Goal: Information Seeking & Learning: Learn about a topic

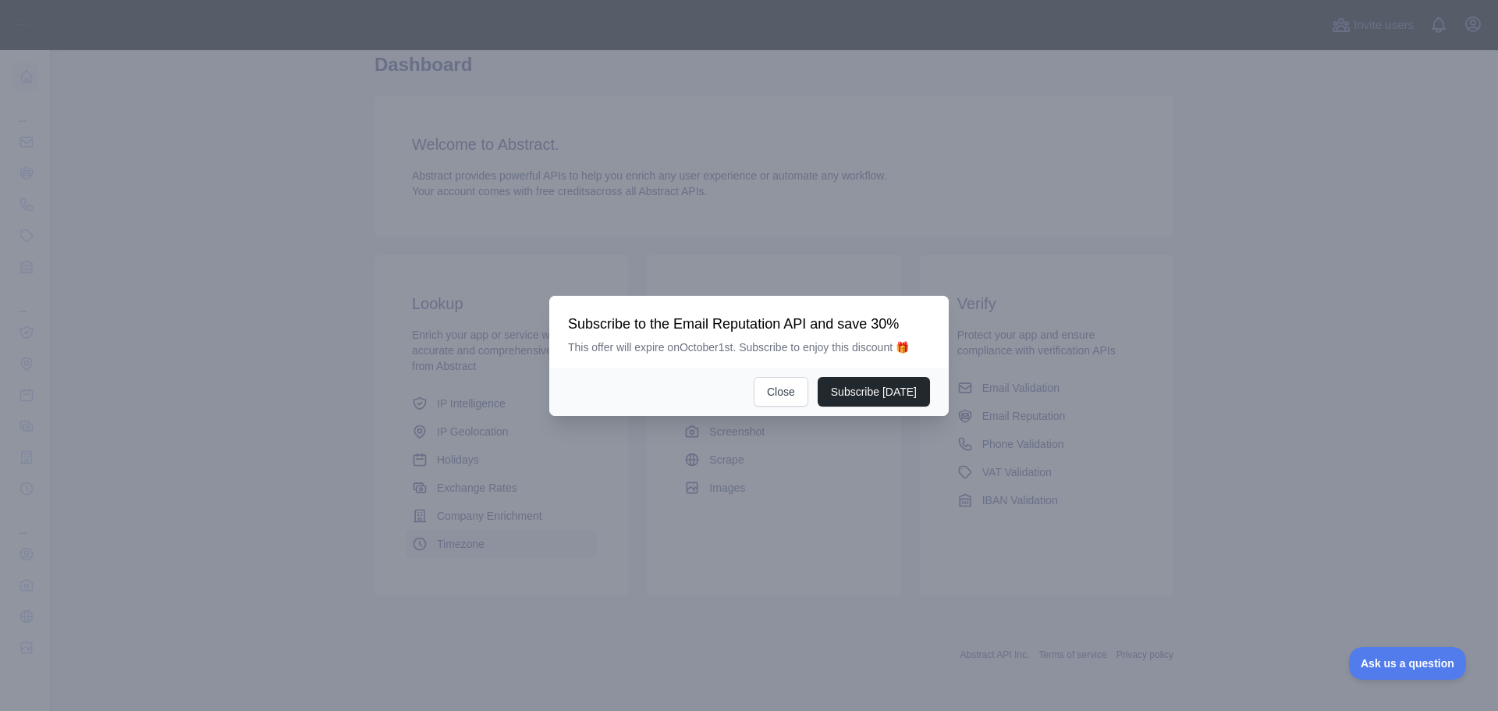
click at [475, 545] on div at bounding box center [749, 355] width 1498 height 711
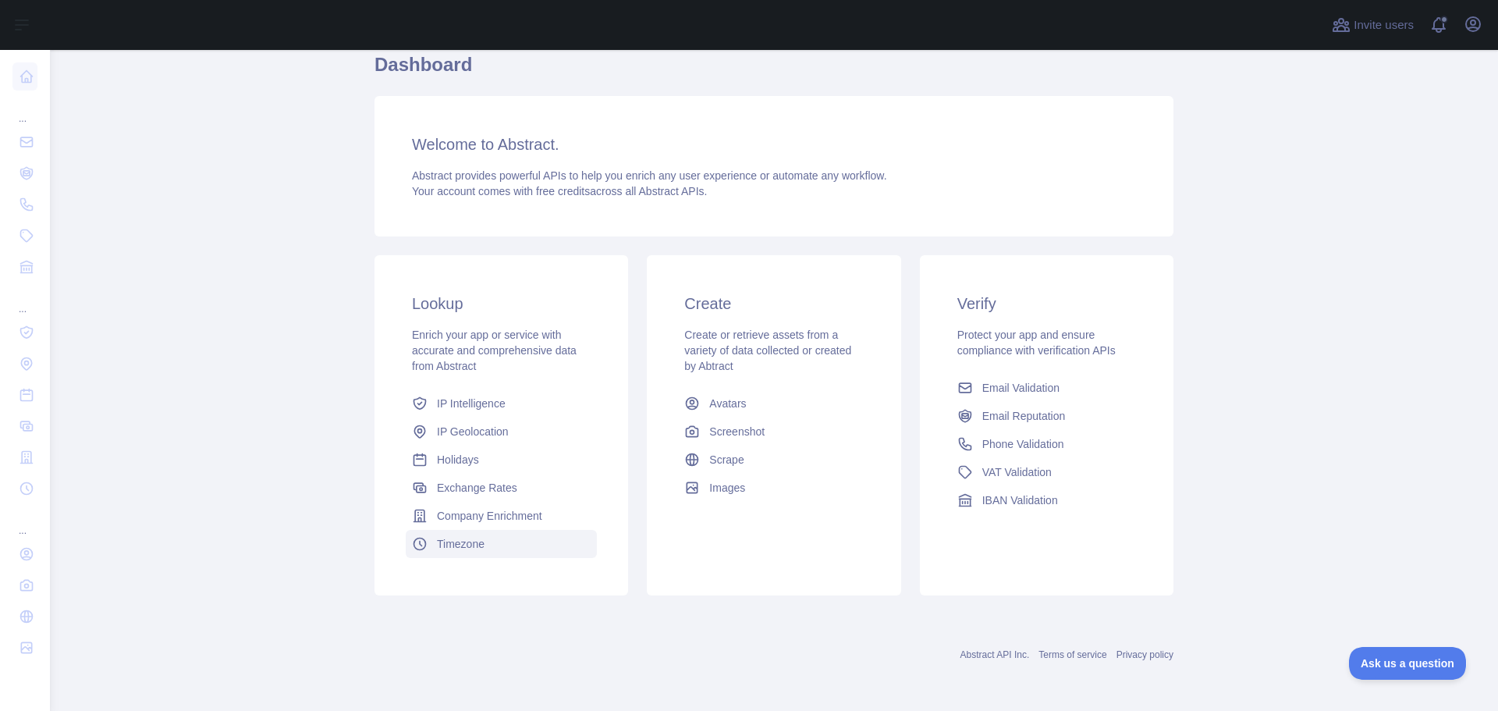
click at [484, 544] on link "Timezone" at bounding box center [501, 544] width 191 height 28
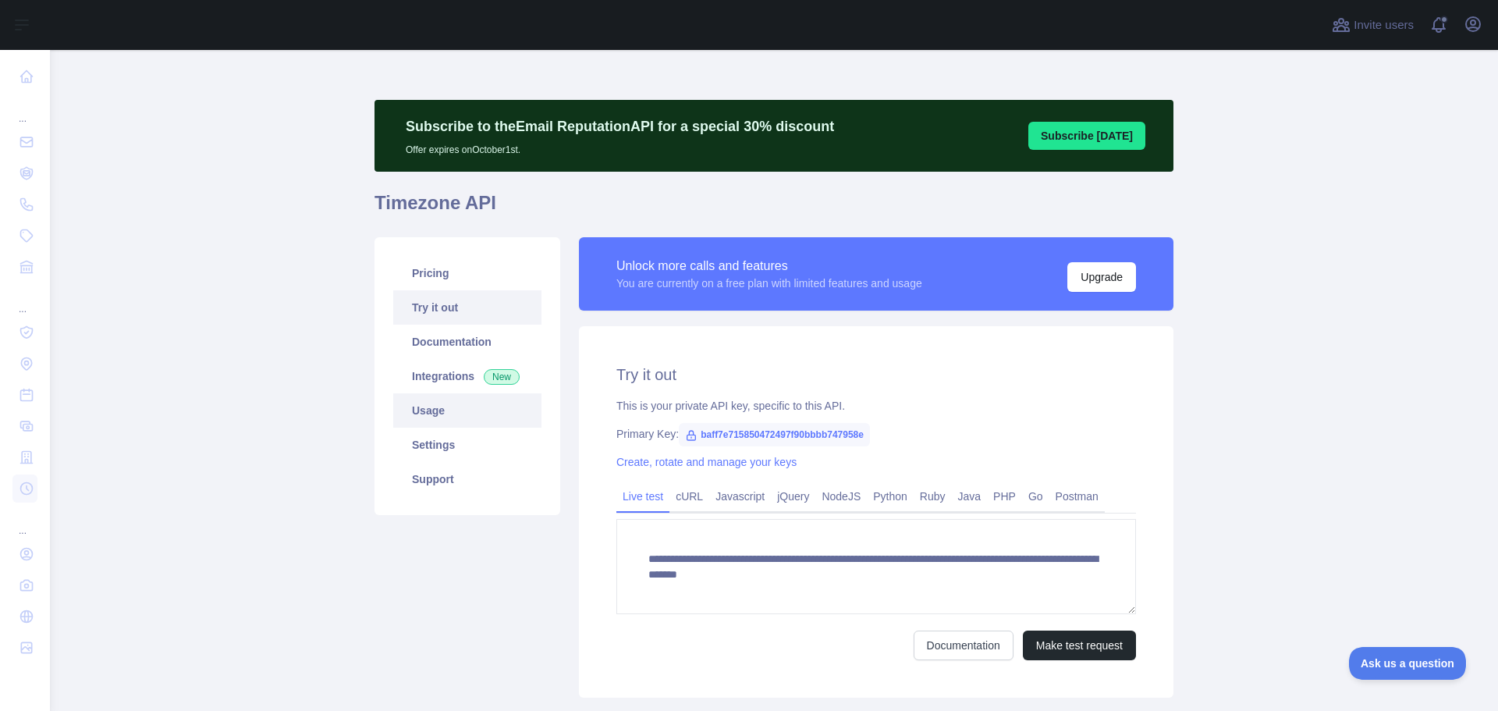
click at [448, 397] on link "Usage" at bounding box center [467, 410] width 148 height 34
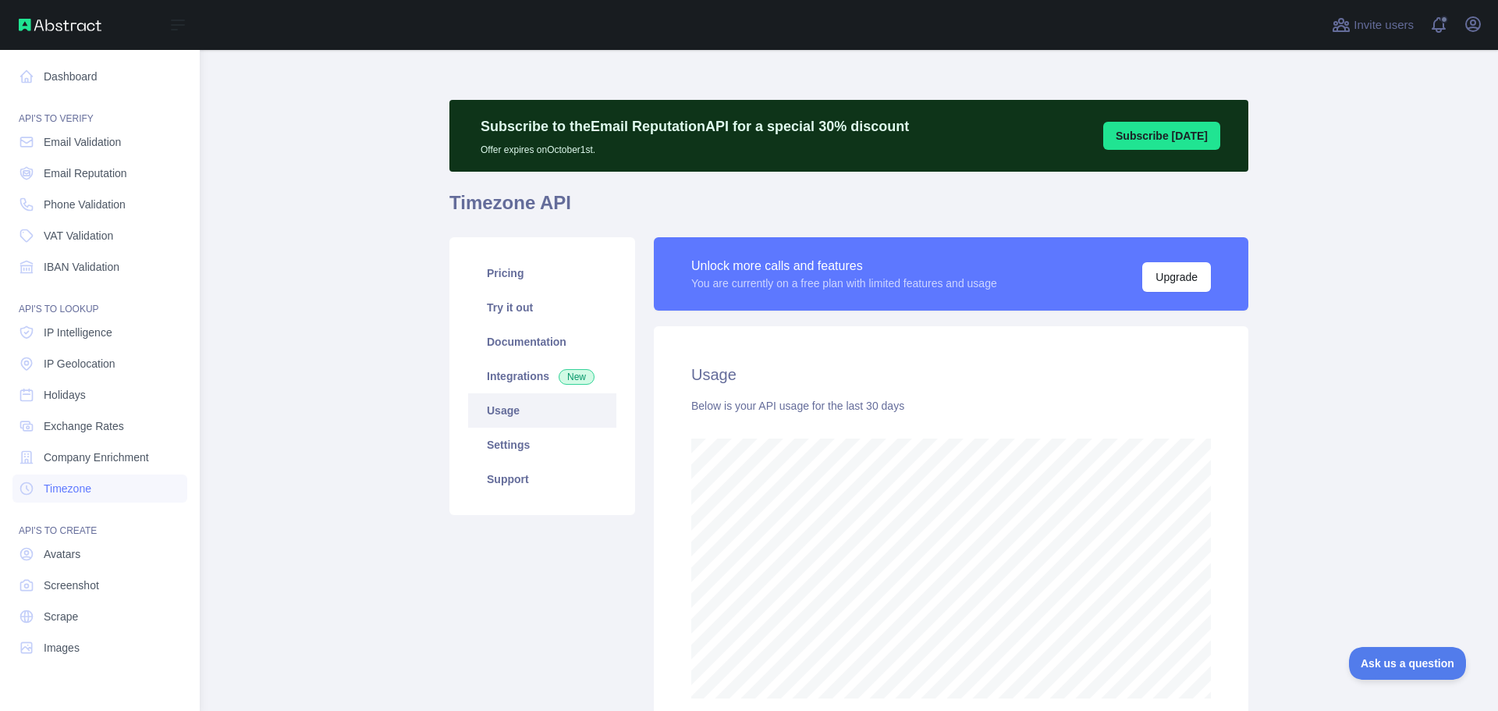
scroll to position [779548, 778922]
click at [62, 154] on link "Email Validation" at bounding box center [99, 142] width 175 height 28
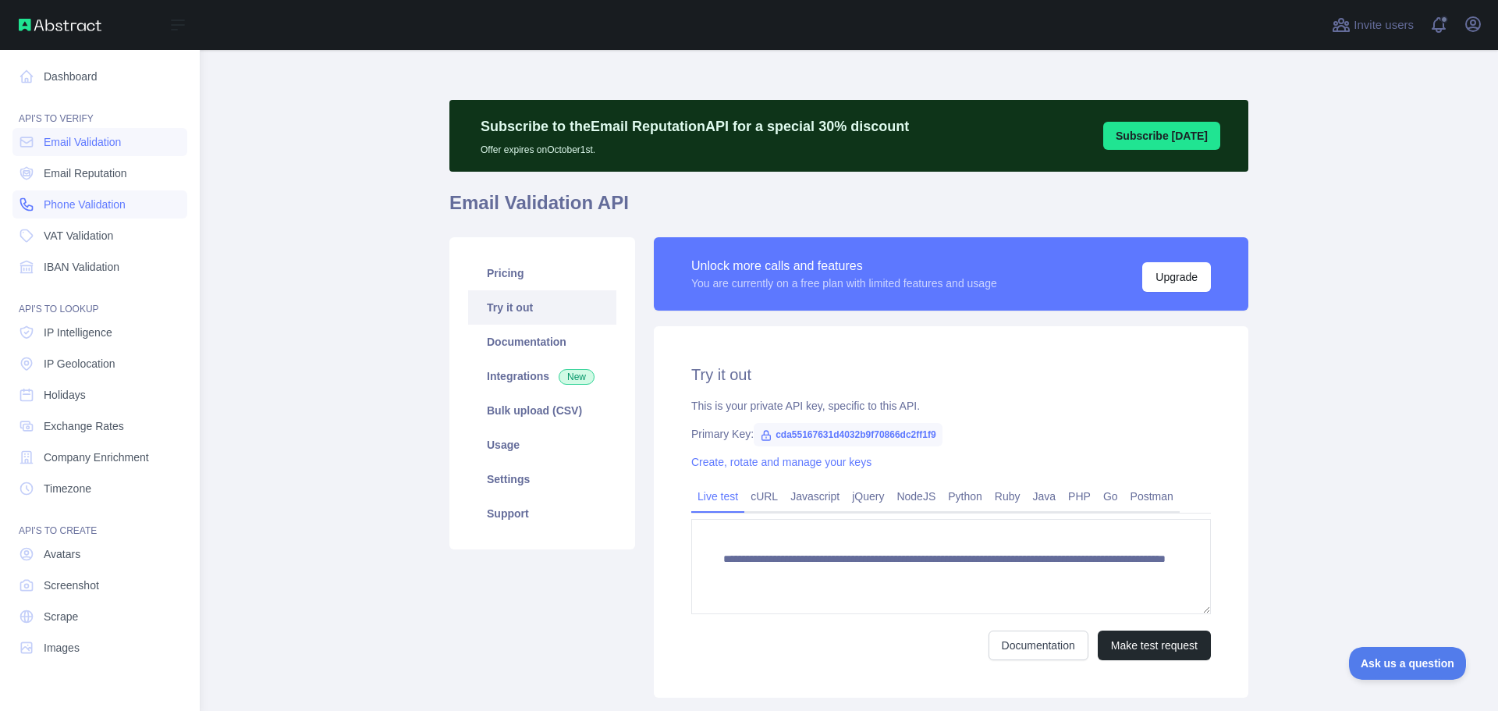
click at [82, 195] on link "Phone Validation" at bounding box center [99, 204] width 175 height 28
click at [115, 162] on link "Email Reputation" at bounding box center [99, 173] width 175 height 28
click at [101, 341] on link "IP Intelligence" at bounding box center [99, 332] width 175 height 28
click at [80, 377] on link "IP Geolocation" at bounding box center [99, 364] width 175 height 28
click at [69, 396] on span "Holidays" at bounding box center [65, 395] width 42 height 16
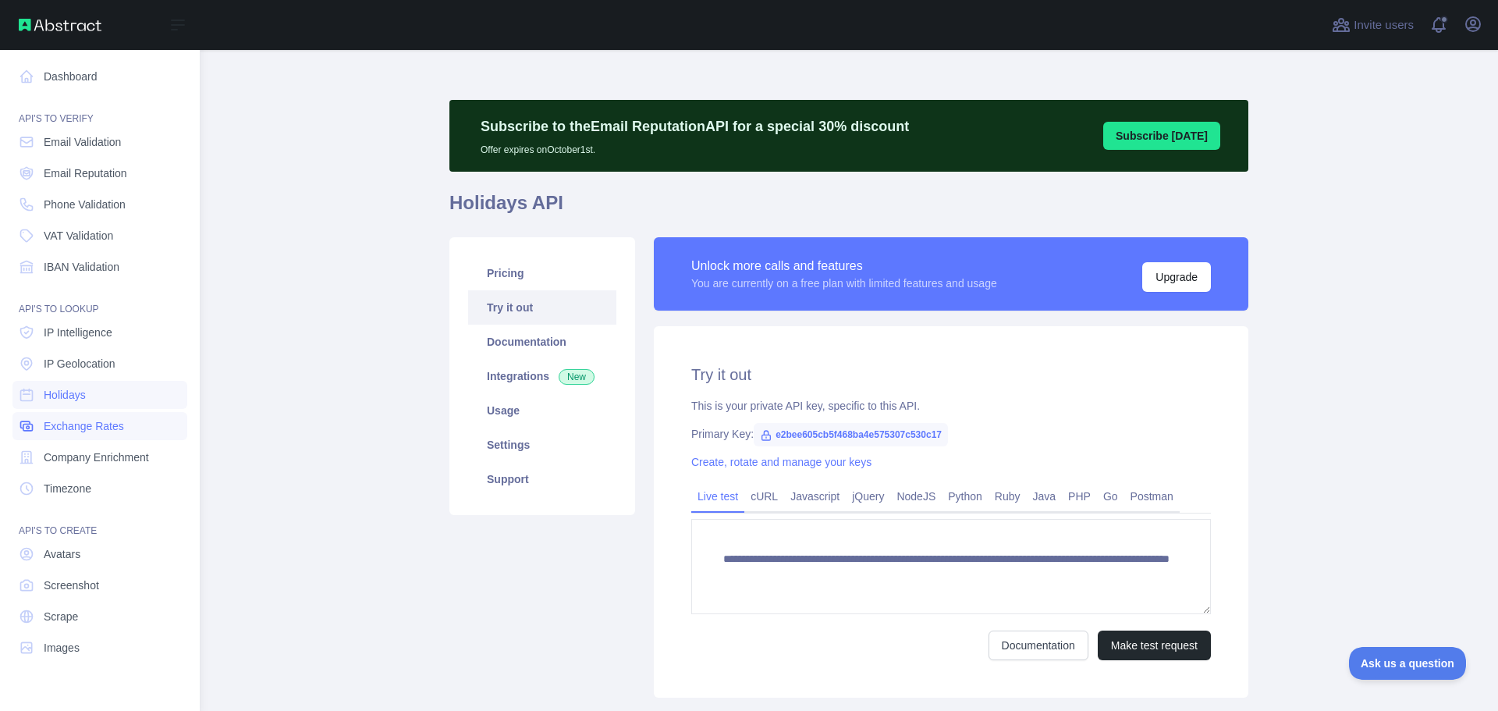
click at [51, 424] on span "Exchange Rates" at bounding box center [84, 426] width 80 height 16
click at [115, 467] on link "Company Enrichment" at bounding box center [99, 457] width 175 height 28
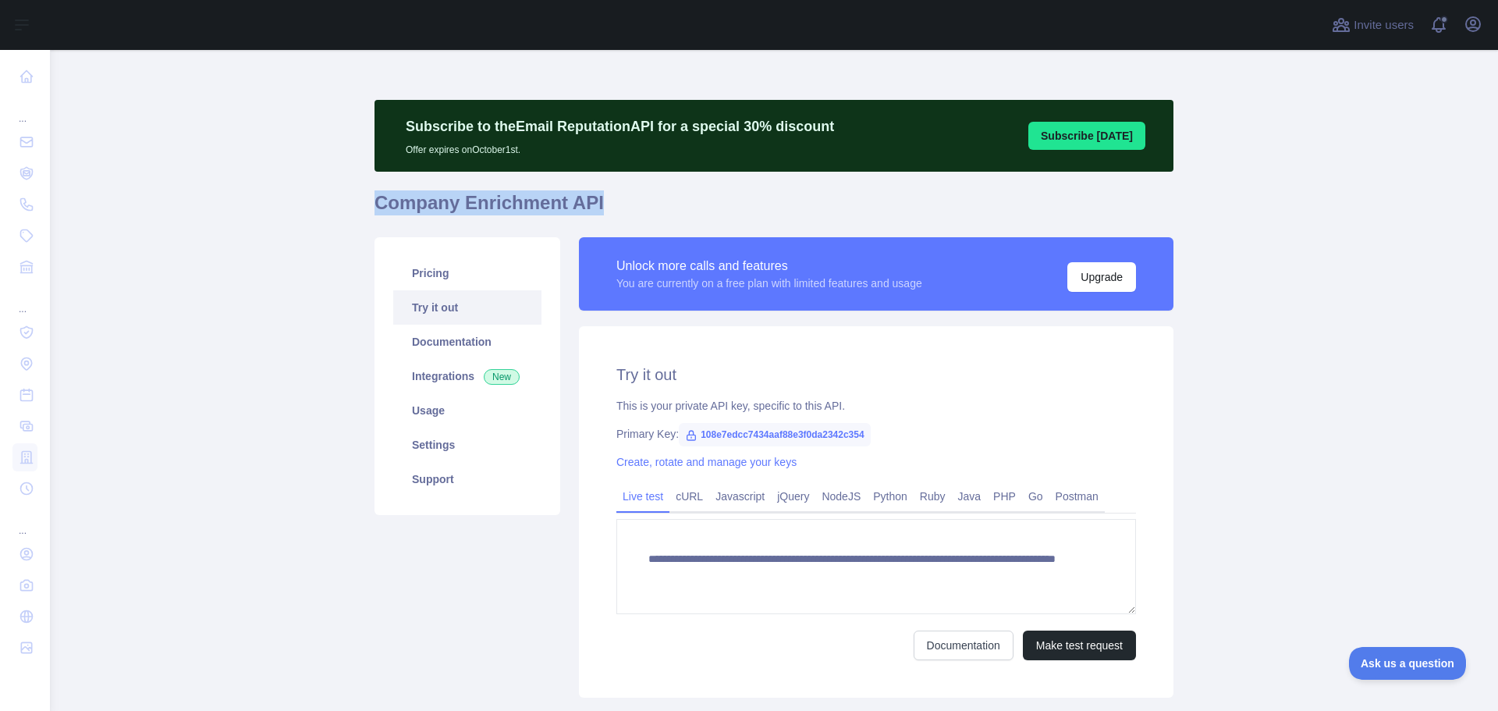
drag, startPoint x: 371, startPoint y: 204, endPoint x: 590, endPoint y: 217, distance: 218.9
click at [590, 217] on h1 "Company Enrichment API" at bounding box center [774, 208] width 799 height 37
copy h1 "Company Enrichment API"
